Goal: Task Accomplishment & Management: Use online tool/utility

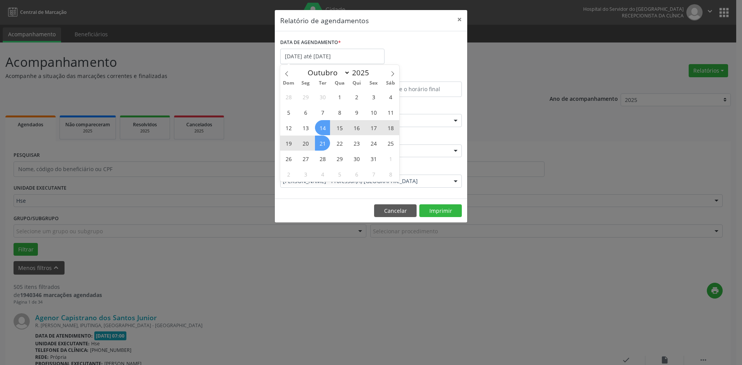
select select "9"
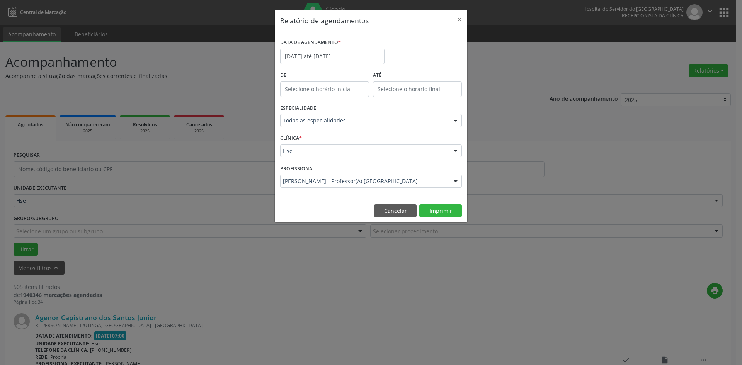
click at [500, 115] on div "Relatório de agendamentos × DATA DE AGENDAMENTO * [DATE] até [DATE] De ATÉ ESPE…" at bounding box center [371, 182] width 742 height 365
click at [357, 56] on input "[DATE] até [DATE]" at bounding box center [332, 56] width 104 height 15
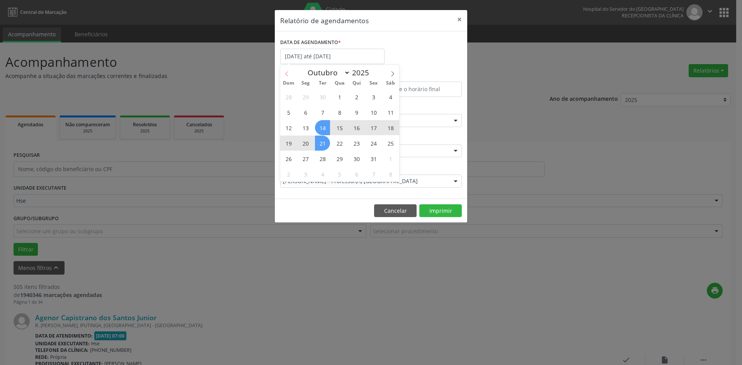
click at [286, 75] on icon at bounding box center [286, 73] width 5 height 5
click at [393, 74] on icon at bounding box center [392, 73] width 5 height 5
select select "9"
click at [328, 61] on input "[DATE] até [DATE]" at bounding box center [332, 56] width 104 height 15
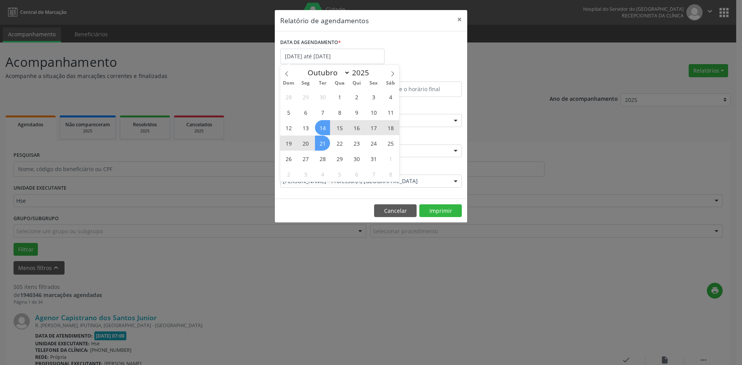
click at [309, 143] on span "20" at bounding box center [305, 143] width 15 height 15
type input "[DATE]"
click at [309, 143] on span "20" at bounding box center [305, 143] width 15 height 15
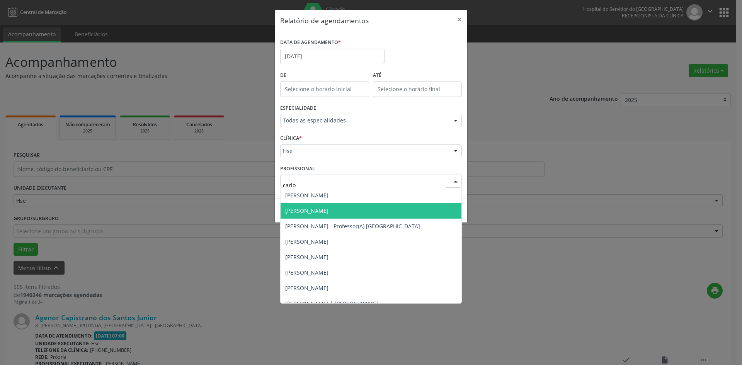
type input "[PERSON_NAME]"
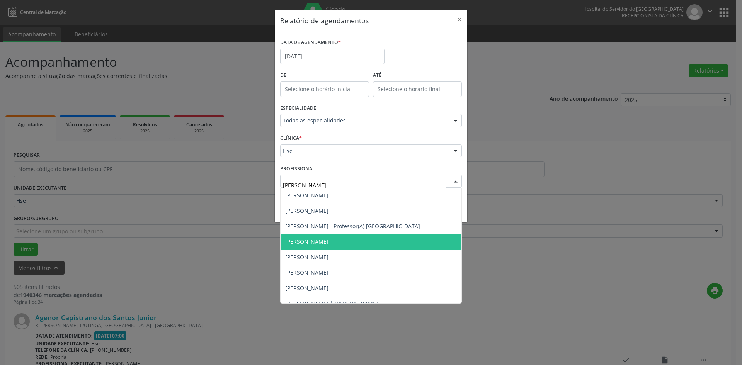
click at [329, 240] on span "[PERSON_NAME]" at bounding box center [306, 241] width 43 height 7
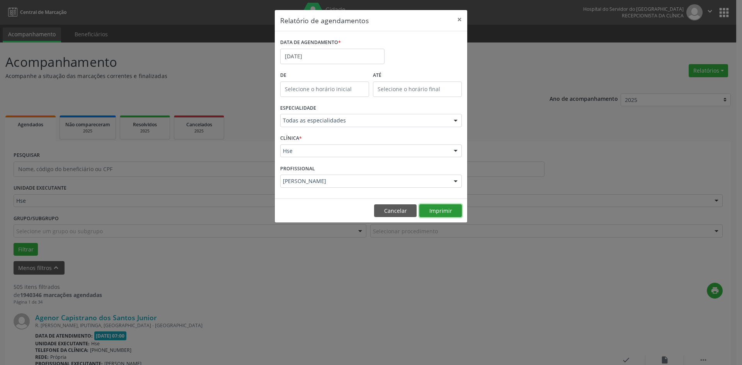
click at [435, 211] on button "Imprimir" at bounding box center [441, 211] width 43 height 13
